Goal: Task Accomplishment & Management: Complete application form

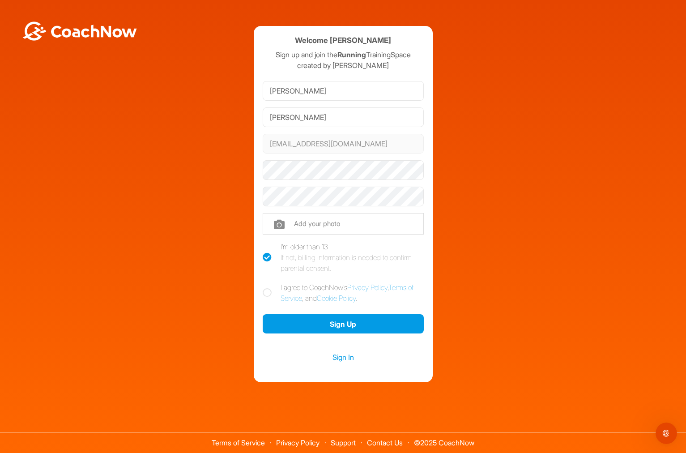
click at [81, 30] on img at bounding box center [79, 30] width 116 height 19
click at [264, 292] on icon at bounding box center [267, 292] width 9 height 9
click at [264, 288] on input "I agree to CoachNow's Privacy Policy , Terms of Service , and Cookie Policy ." at bounding box center [266, 285] width 6 height 6
checkbox input "true"
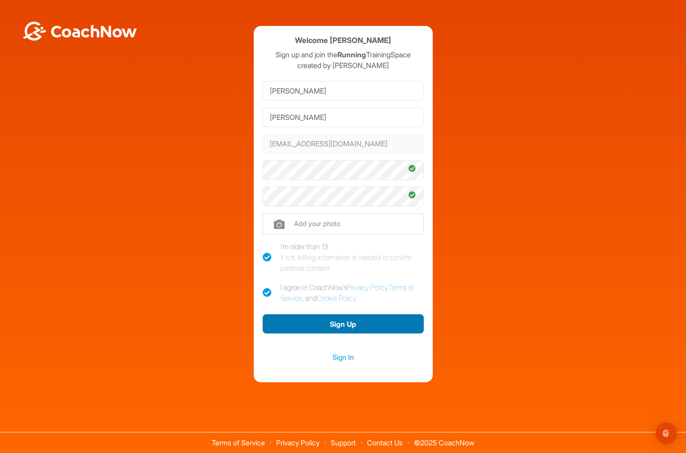
click at [353, 325] on button "Sign Up" at bounding box center [343, 323] width 161 height 19
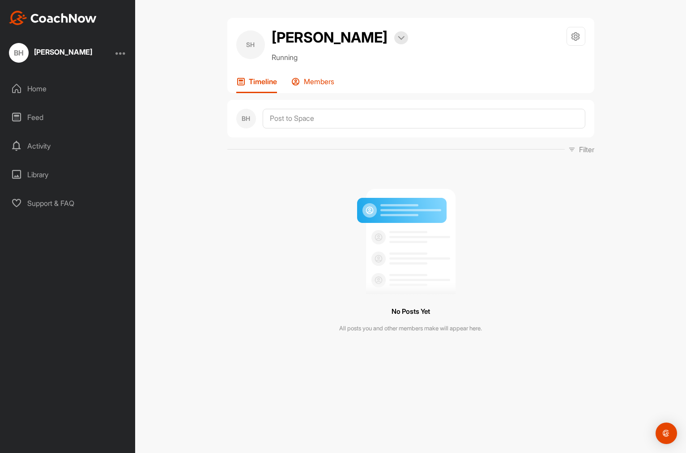
click at [324, 83] on p "Members" at bounding box center [319, 81] width 30 height 9
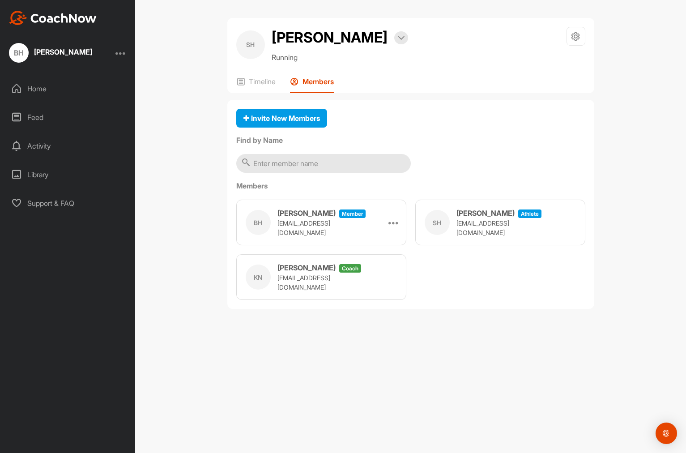
click at [42, 90] on div "Home" at bounding box center [68, 88] width 126 height 22
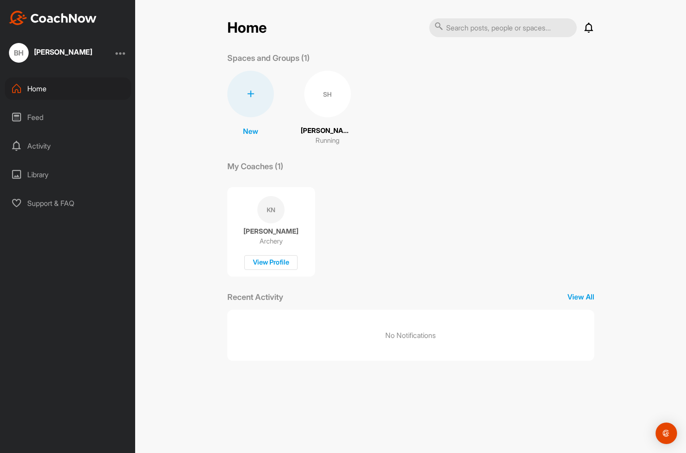
click at [34, 115] on div "Feed" at bounding box center [68, 117] width 126 height 22
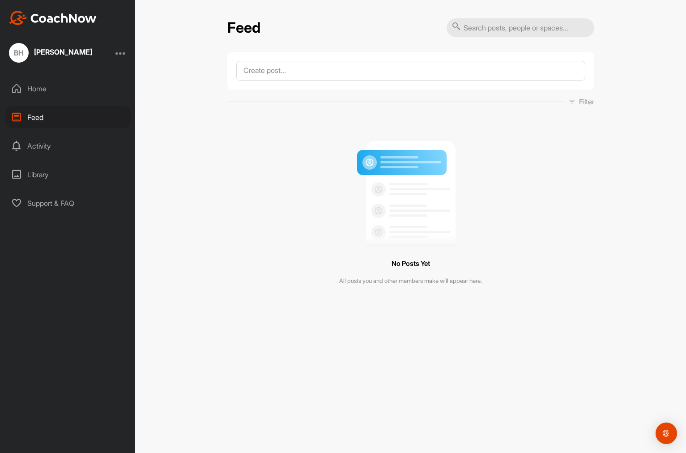
click at [35, 146] on div "Activity" at bounding box center [68, 146] width 126 height 22
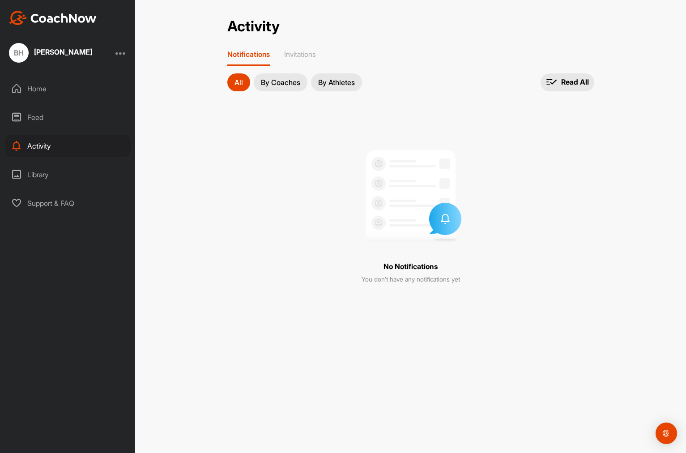
click at [70, 53] on div "[PERSON_NAME]" at bounding box center [63, 51] width 58 height 7
